Goal: Transaction & Acquisition: Purchase product/service

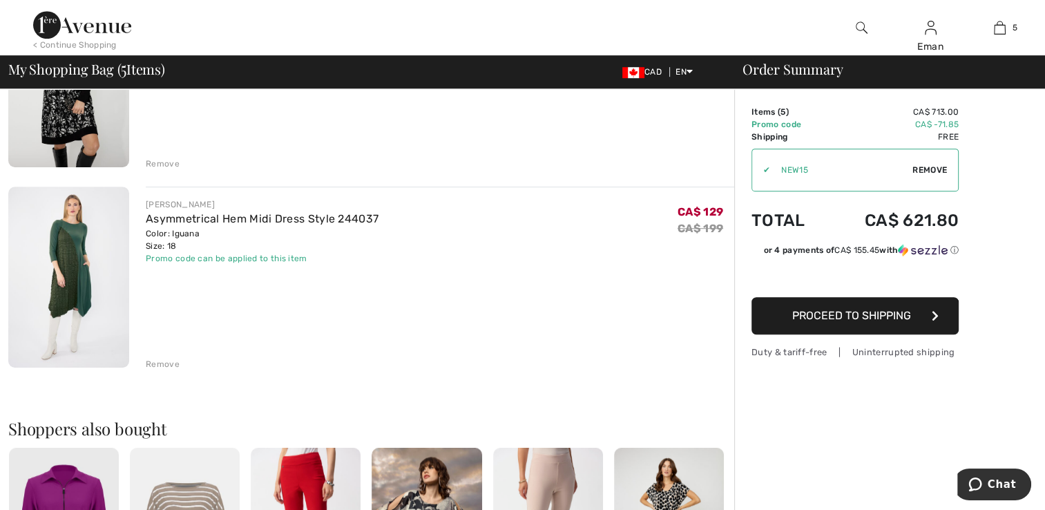
scroll to position [843, 0]
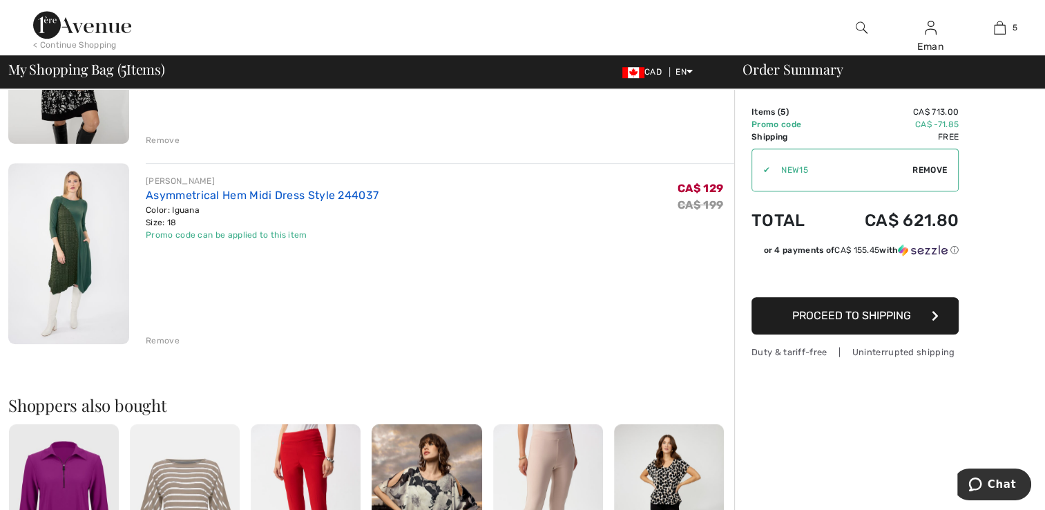
click at [218, 195] on link "Asymmetrical Hem Midi Dress Style 244037" at bounding box center [262, 195] width 233 height 13
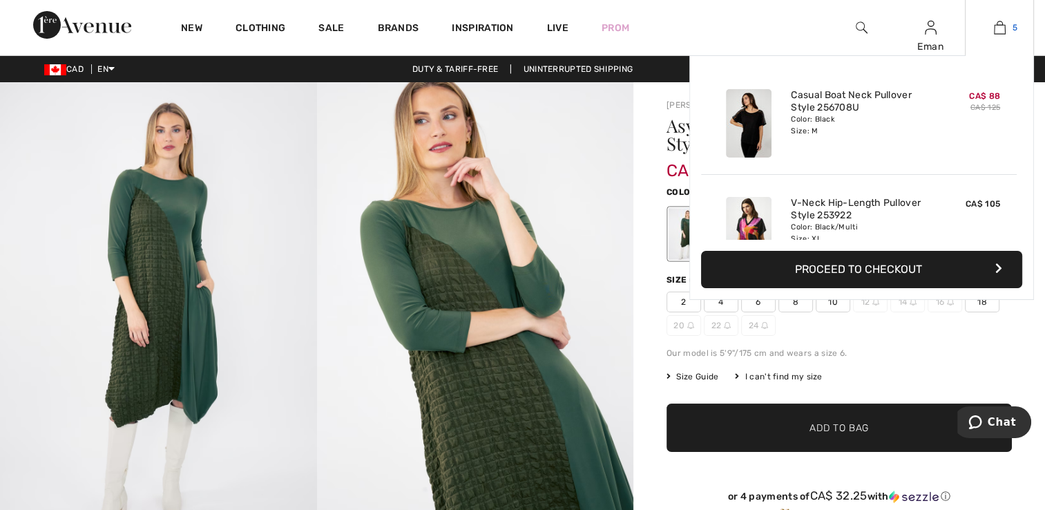
click at [998, 28] on img at bounding box center [1000, 27] width 12 height 17
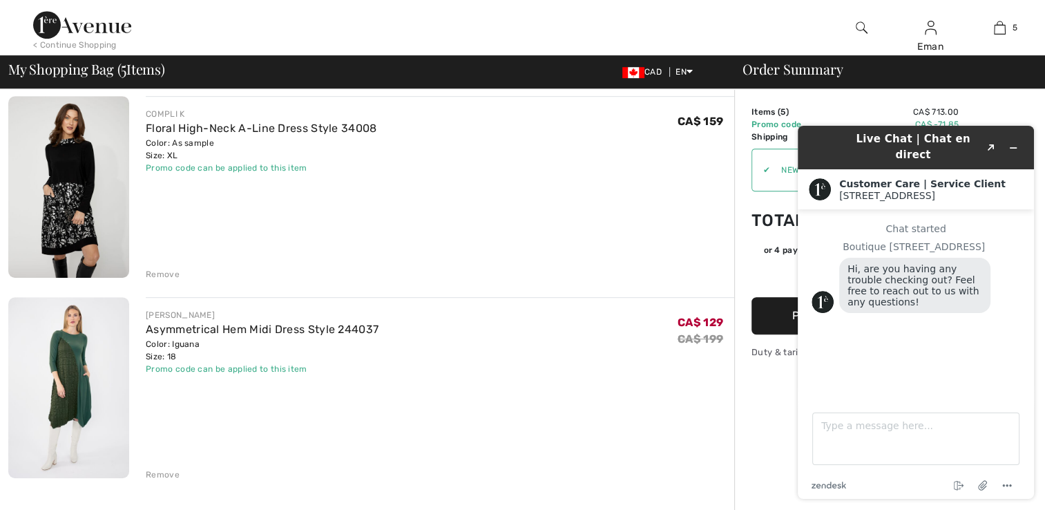
scroll to position [829, 0]
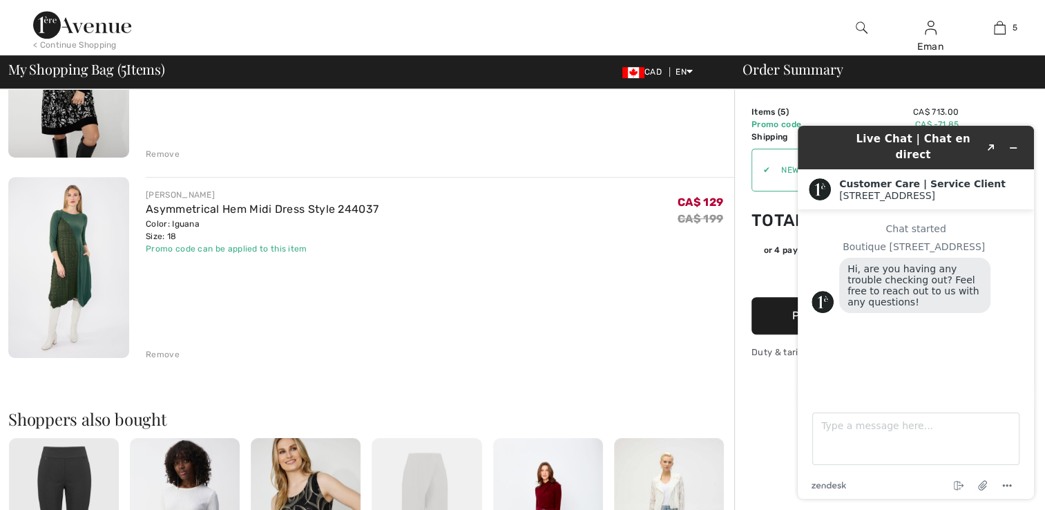
click at [171, 353] on div "Remove" at bounding box center [163, 354] width 34 height 12
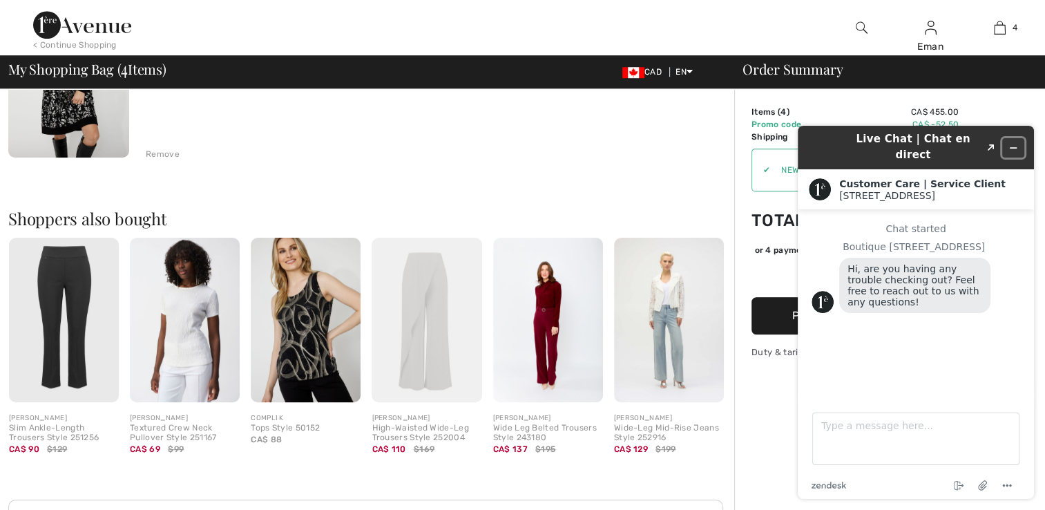
click at [1018, 143] on icon "Minimize widget" at bounding box center [1014, 148] width 10 height 10
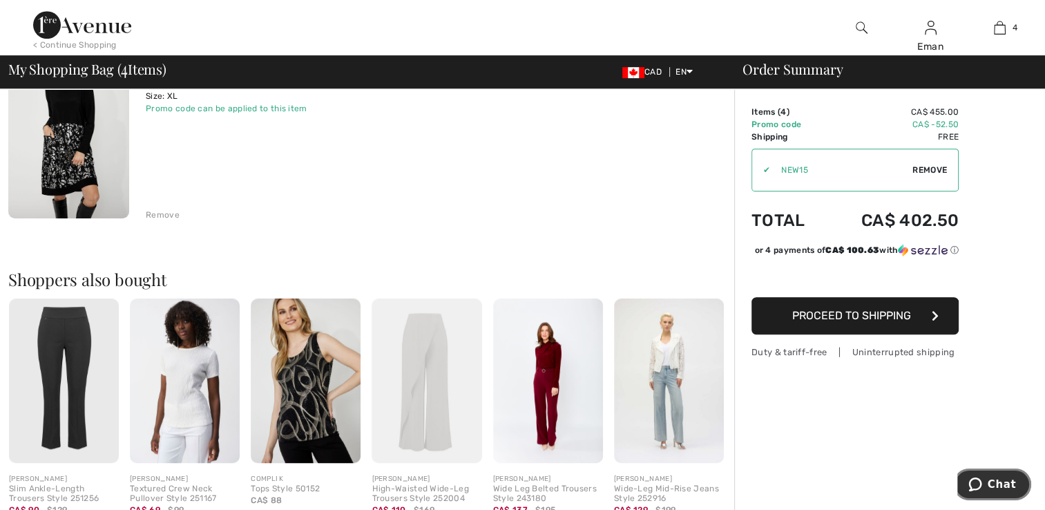
scroll to position [622, 0]
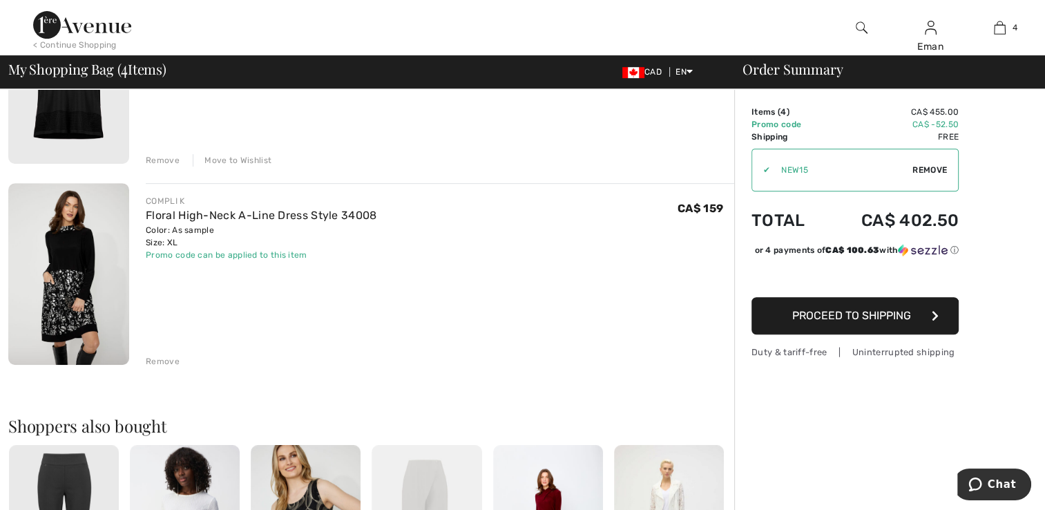
click at [168, 355] on div "Remove" at bounding box center [163, 361] width 34 height 12
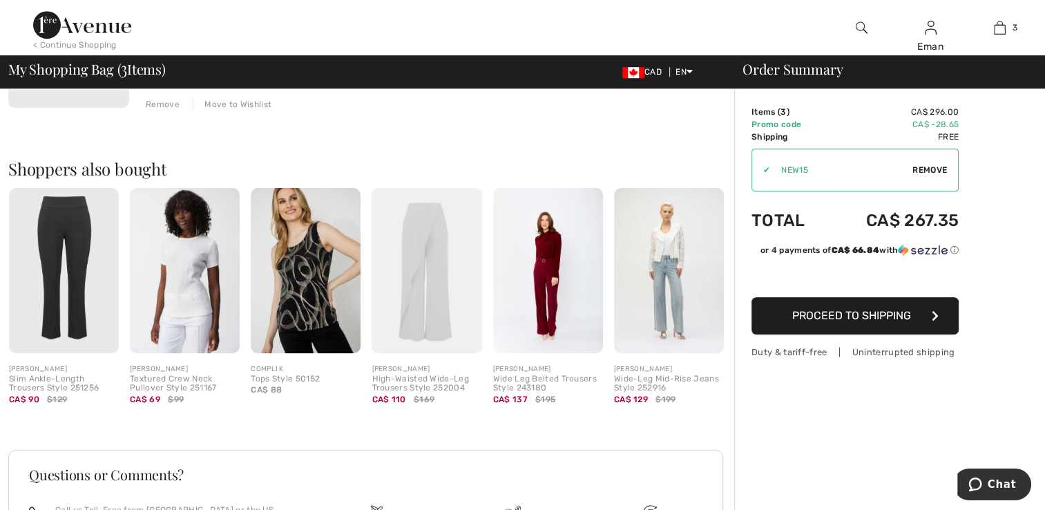
scroll to position [500, 0]
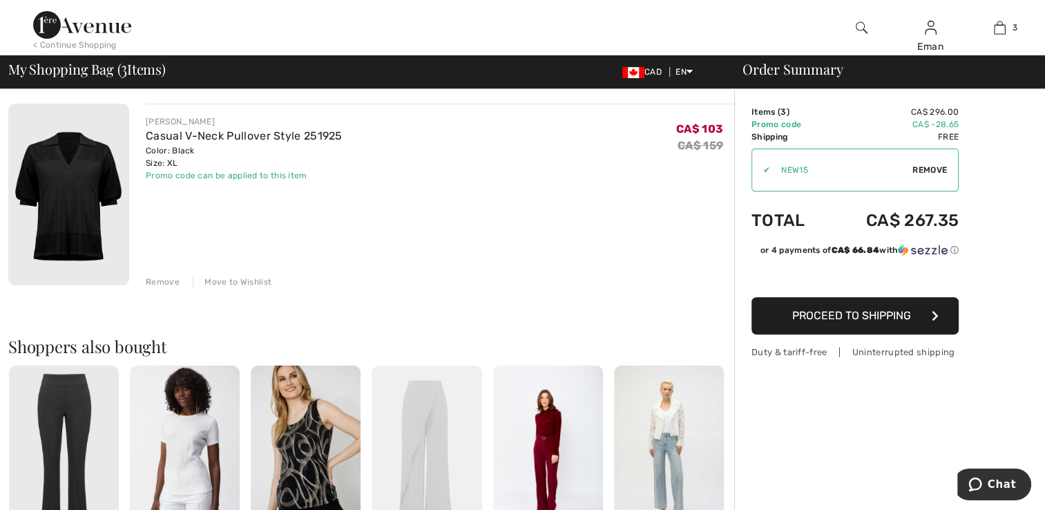
click at [219, 280] on div "Move to Wishlist" at bounding box center [232, 282] width 79 height 12
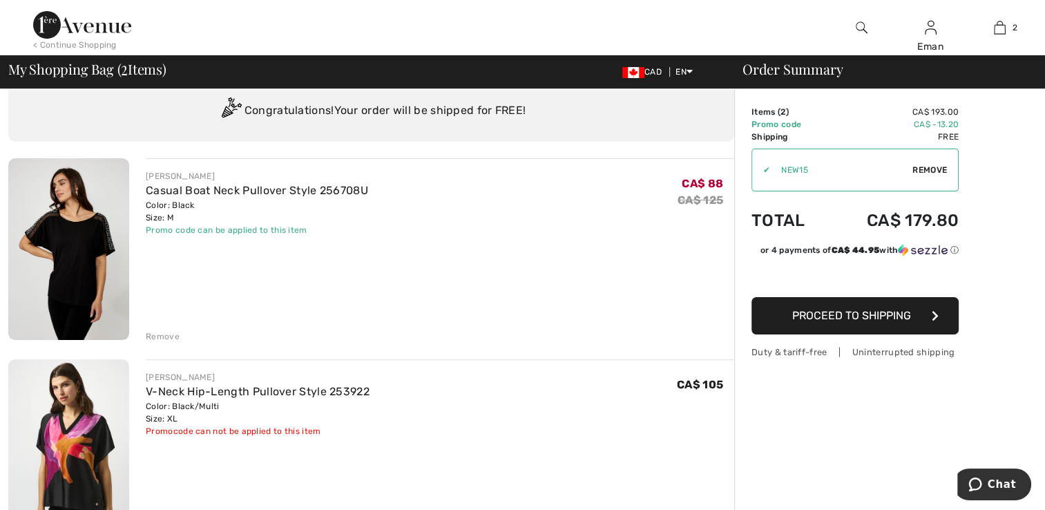
scroll to position [23, 0]
